Goal: Task Accomplishment & Management: Manage account settings

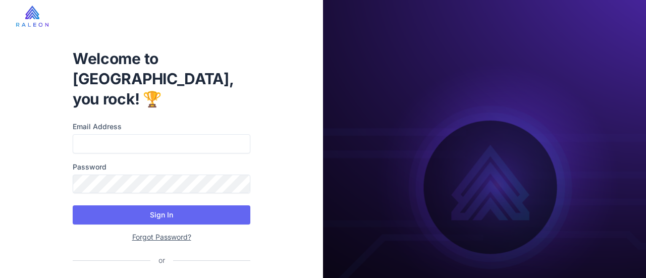
click at [164, 231] on div "Forgot Password?" at bounding box center [162, 237] width 178 height 12
click at [164, 233] on link "Forgot Password?" at bounding box center [161, 237] width 59 height 9
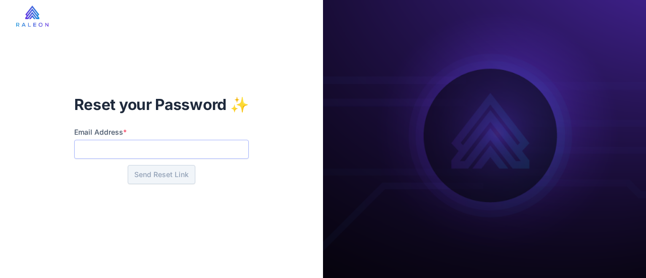
click at [138, 151] on input "Email Address *" at bounding box center [161, 149] width 175 height 19
type input "**********"
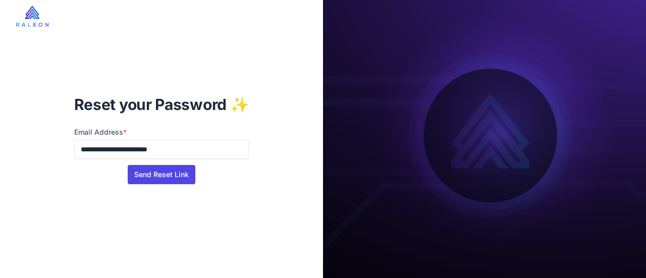
click at [155, 174] on button "Send Reset Link" at bounding box center [162, 174] width 68 height 19
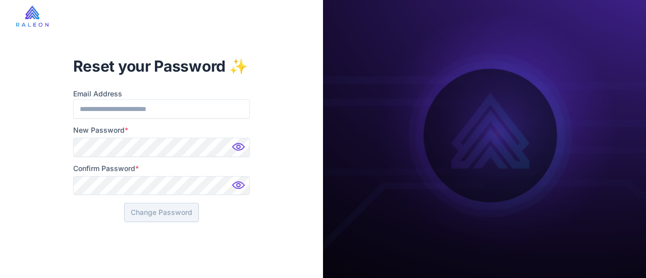
click at [234, 146] on img at bounding box center [240, 150] width 20 height 20
click at [244, 184] on img at bounding box center [240, 188] width 20 height 20
click at [180, 207] on button "Change Password" at bounding box center [161, 212] width 75 height 19
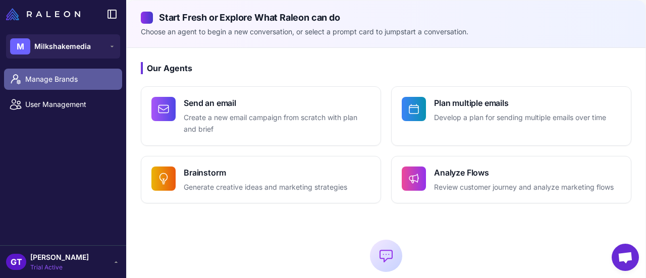
click at [50, 82] on span "Manage Brands" at bounding box center [69, 79] width 89 height 11
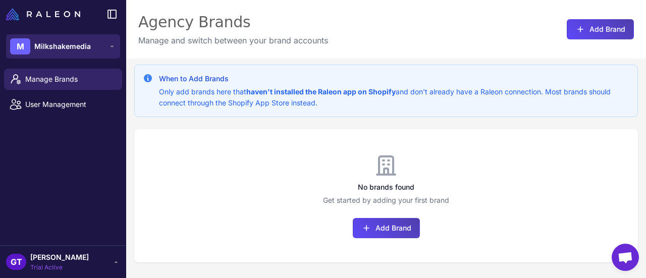
click at [108, 49] on icon at bounding box center [112, 46] width 8 height 8
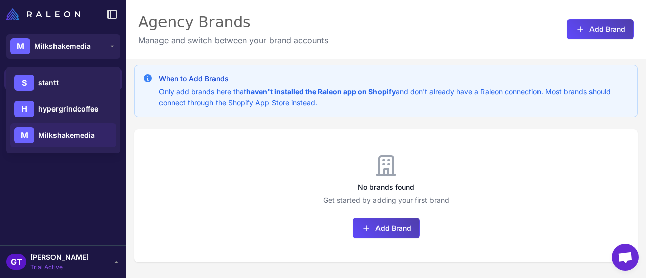
click at [156, 176] on div "No brands found Get started by adding your first brand Add Brand" at bounding box center [386, 195] width 504 height 133
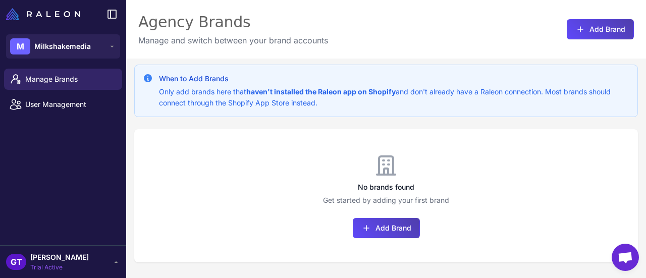
click at [114, 261] on icon at bounding box center [116, 262] width 8 height 8
